Goal: Information Seeking & Learning: Learn about a topic

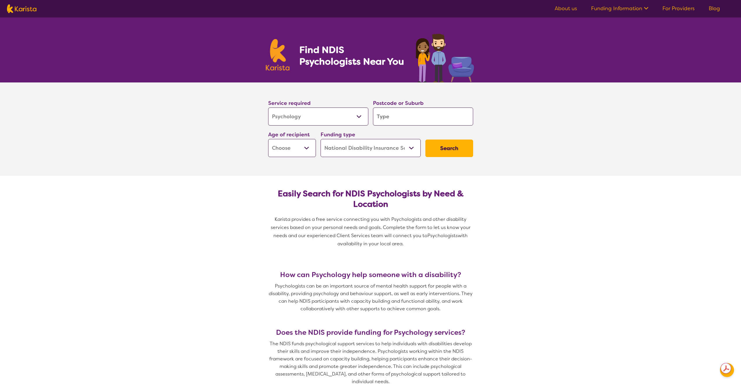
select select "Psychology"
select select "NDIS"
select select "Psychology"
select select "NDIS"
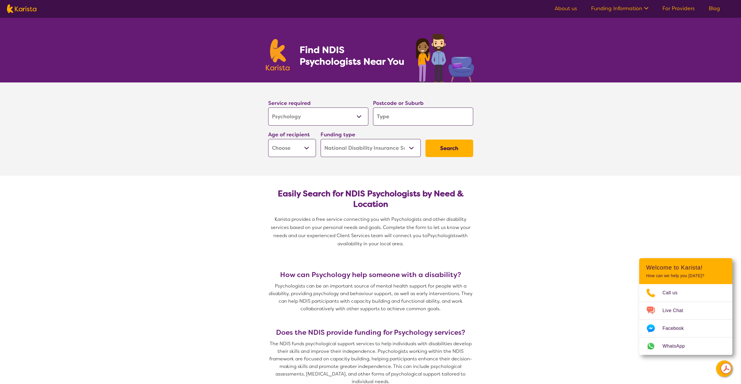
click at [409, 146] on select "Home Care Package (HCP) National Disability Insurance Scheme (NDIS) I don't know" at bounding box center [371, 148] width 100 height 18
click at [388, 115] on input "search" at bounding box center [423, 116] width 100 height 18
type input "2"
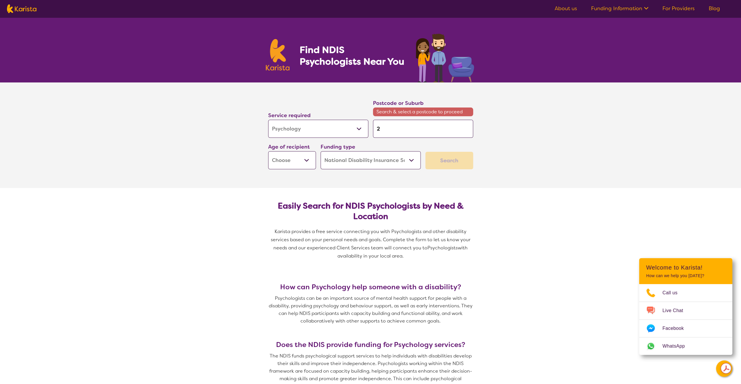
type input "24"
type input "247"
type input "2470"
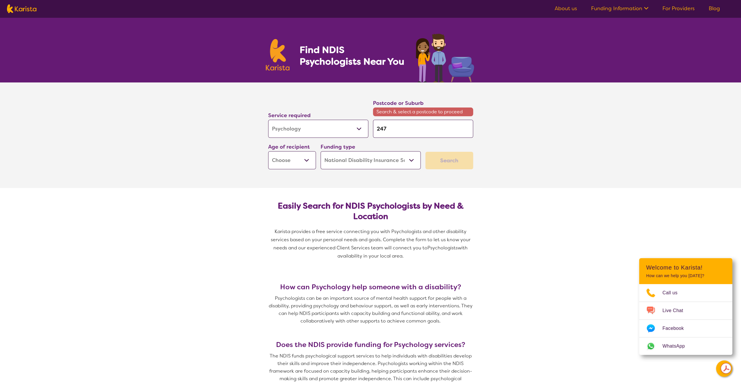
type input "2470"
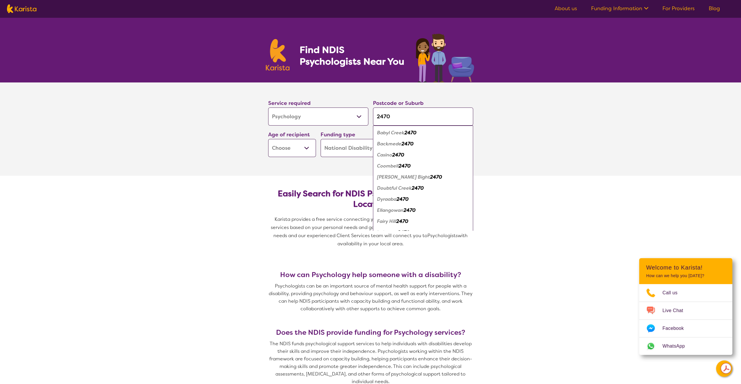
click at [396, 153] on em "2470" at bounding box center [398, 155] width 12 height 6
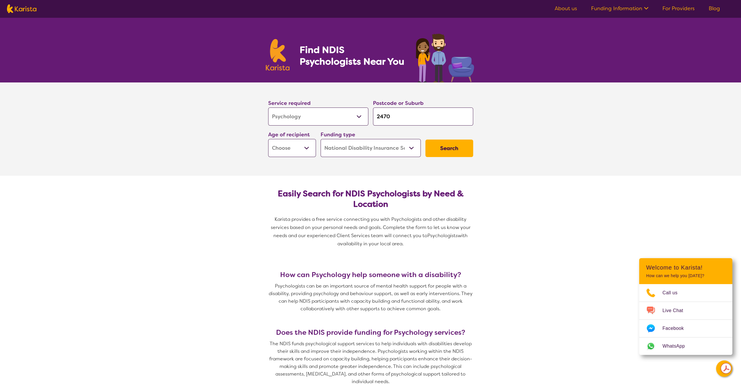
click at [408, 118] on input "2470" at bounding box center [423, 116] width 100 height 18
type input "247"
type input "24"
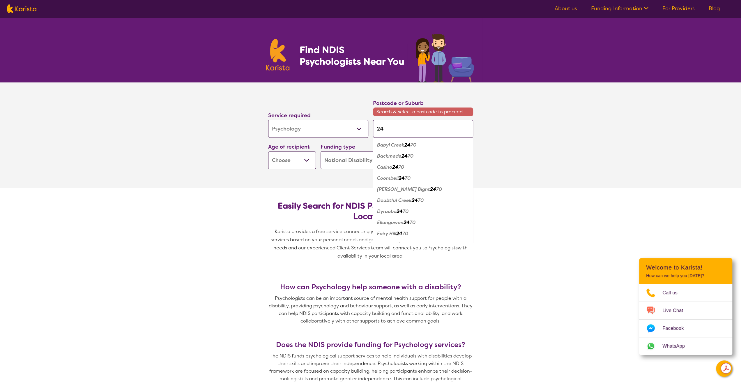
type input "241"
type input "2415"
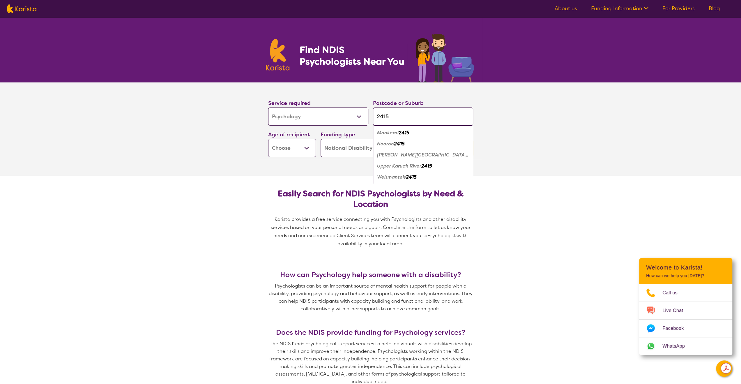
type input "241"
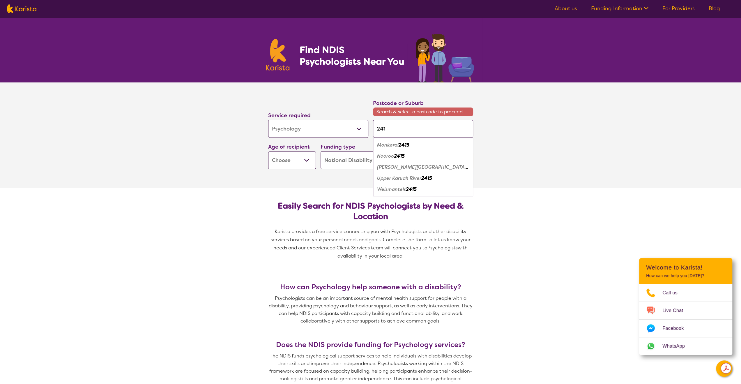
type input "24"
type input "2"
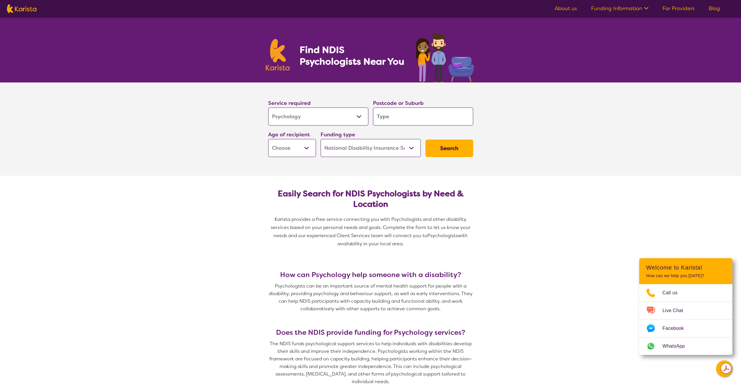
type input "L"
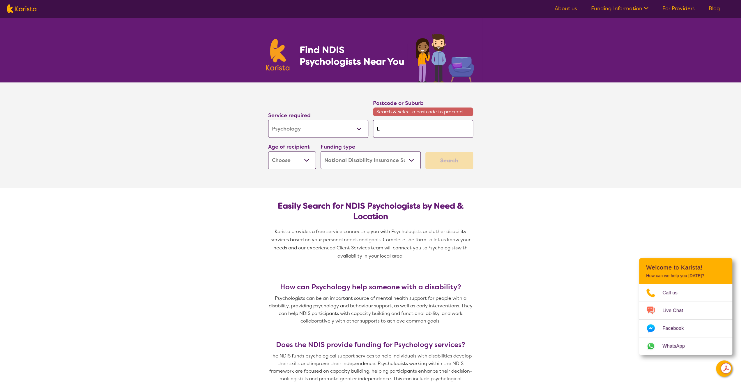
type input "Li"
type input "Lis"
type input "Lism"
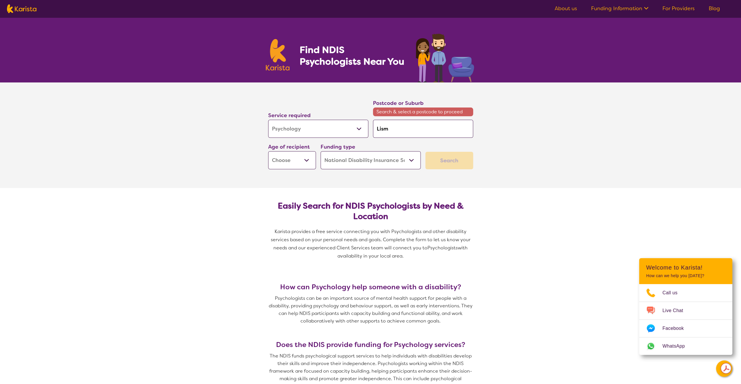
type input "Lism"
type input "Lismo"
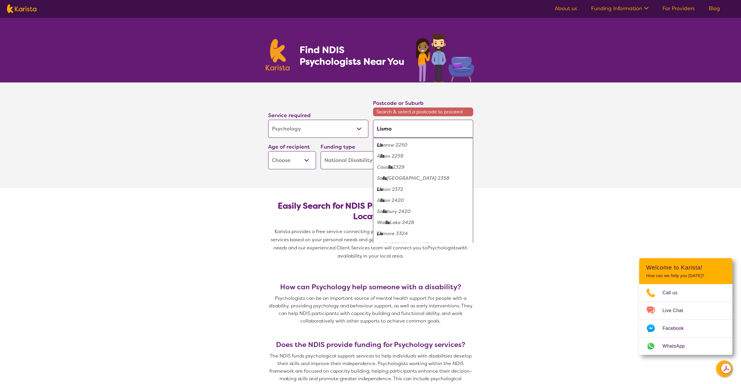
type input "Lismor"
type input "Lismore"
click at [380, 166] on em "Lismore" at bounding box center [386, 167] width 18 height 6
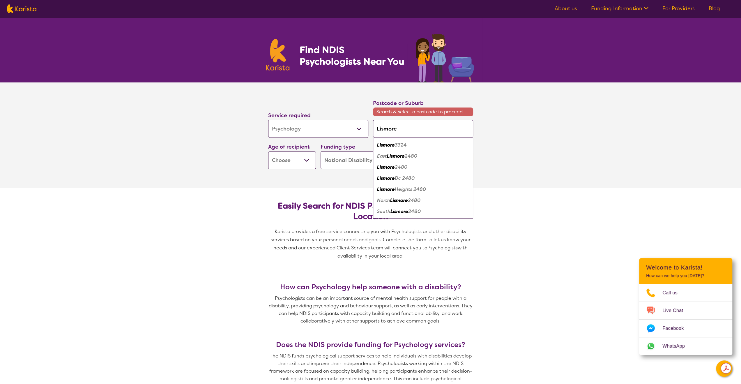
type input "2480"
click at [380, 166] on section "Service required Allied Health Assistant Assessment ([MEDICAL_DATA] or [MEDICAL…" at bounding box center [370, 134] width 233 height 105
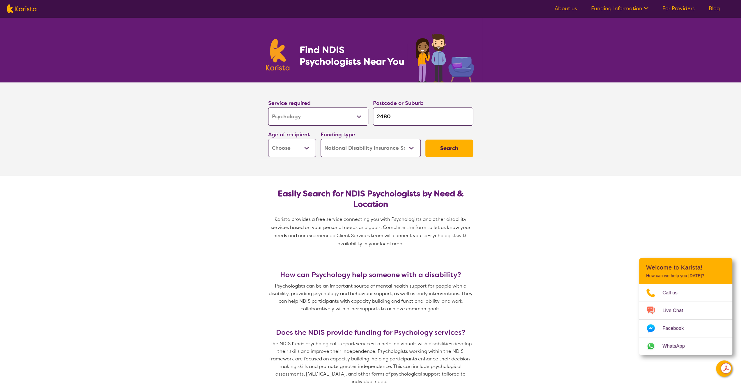
click at [414, 149] on select "Home Care Package (HCP) National Disability Insurance Scheme (NDIS) I don't know" at bounding box center [371, 148] width 100 height 18
select select "i-don-t-know"
click at [321, 139] on select "Home Care Package (HCP) National Disability Insurance Scheme (NDIS) I don't know" at bounding box center [371, 148] width 100 height 18
select select "i-don-t-know"
click at [305, 146] on select "Early Childhood - 0 to 9 Child - 10 to 11 Adolescent - 12 to 17 Adult - 18 to 6…" at bounding box center [292, 148] width 48 height 18
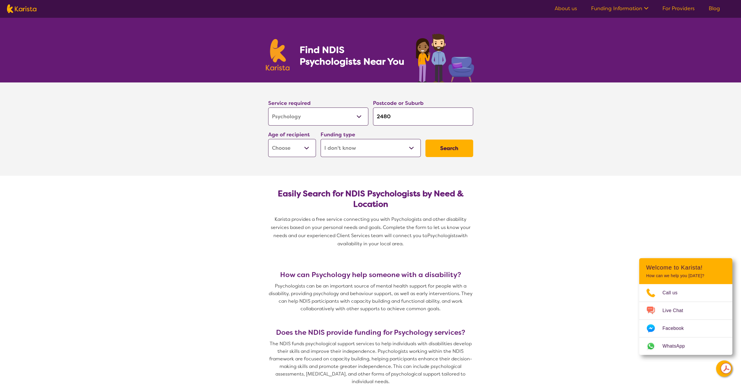
select select "AS"
click at [268, 139] on select "Early Childhood - 0 to 9 Child - 10 to 11 Adolescent - 12 to 17 Adult - 18 to 6…" at bounding box center [292, 148] width 48 height 18
select select "AS"
click at [448, 145] on button "Search" at bounding box center [450, 148] width 48 height 17
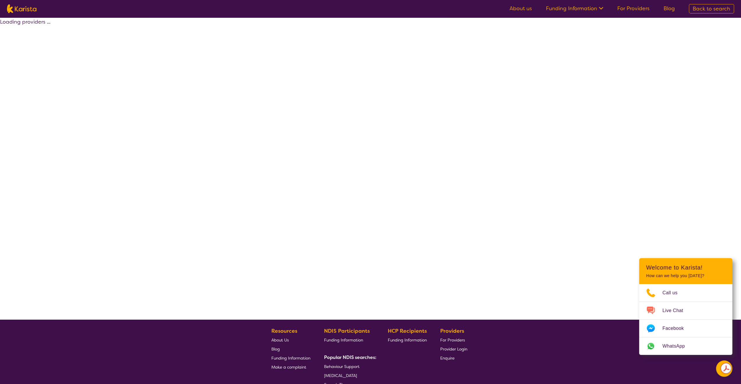
select select "Psychology"
select select "AS"
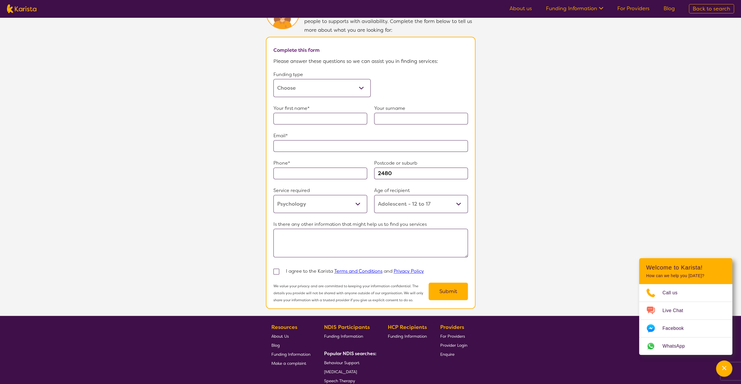
scroll to position [389, 0]
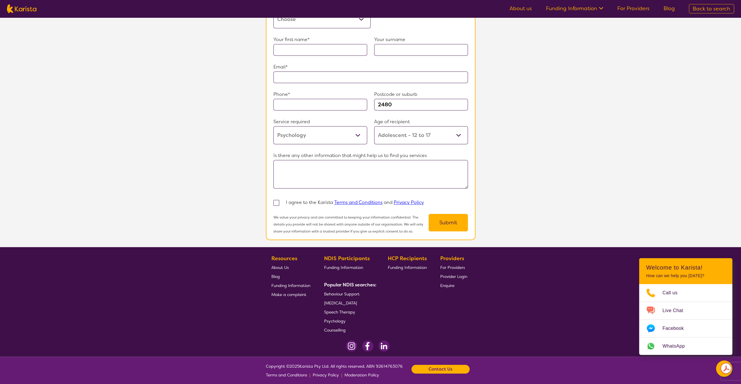
click at [285, 265] on span "About Us" at bounding box center [279, 267] width 17 height 5
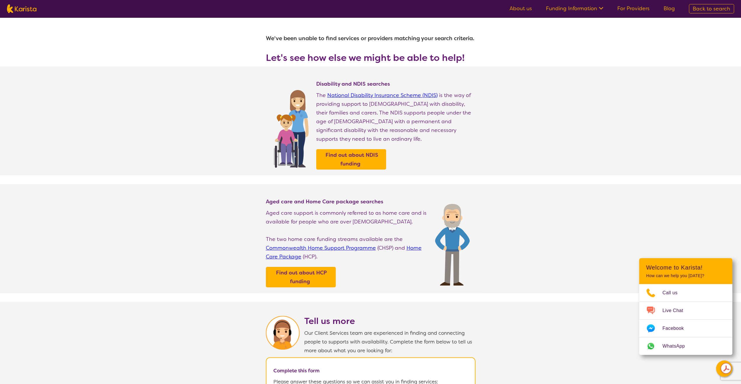
select select "Psychology"
select select "AS"
select select "NDIS"
select select "Psychology"
select select "AS"
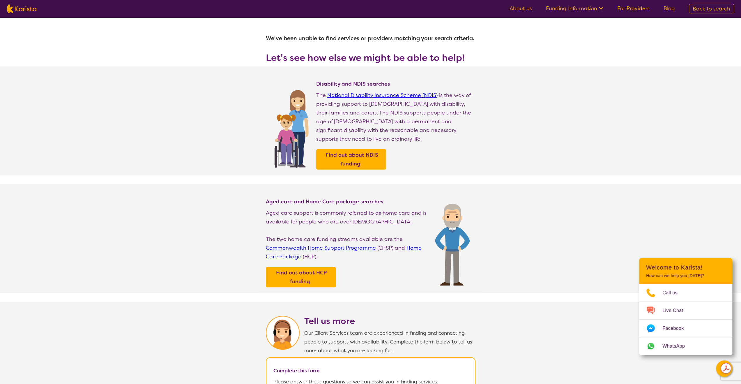
select select "NDIS"
